Goal: Task Accomplishment & Management: Use online tool/utility

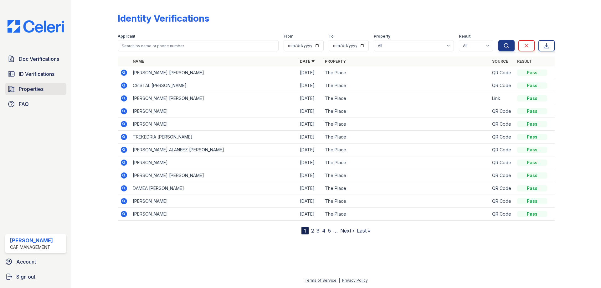
click at [13, 85] on link "Properties" at bounding box center [35, 89] width 61 height 13
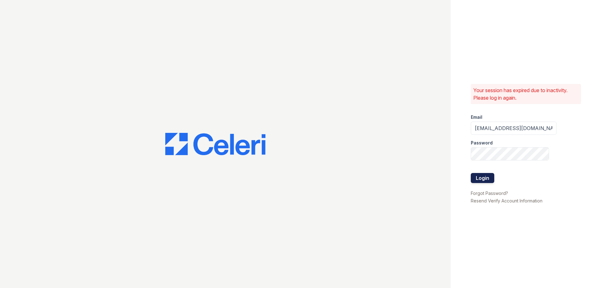
click at [475, 179] on button "Login" at bounding box center [482, 178] width 23 height 10
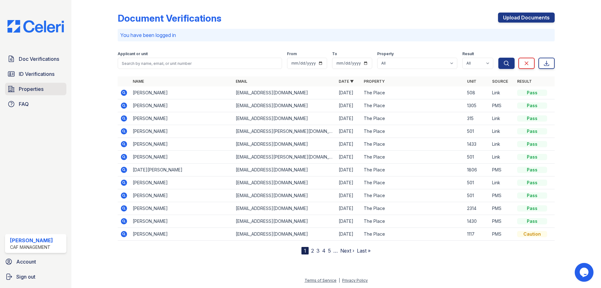
click at [30, 87] on span "Properties" at bounding box center [31, 89] width 25 height 8
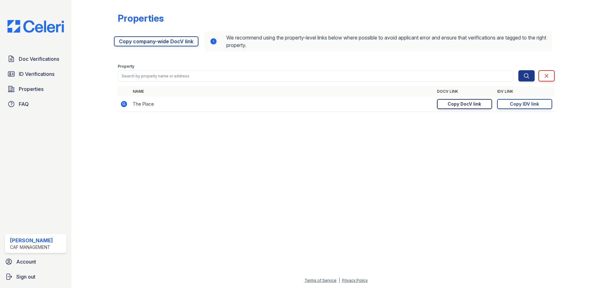
click at [473, 102] on div "Copy DocV link" at bounding box center [465, 104] width 34 height 6
click at [525, 105] on div "Copy IDV link" at bounding box center [524, 104] width 29 height 6
